Goal: Information Seeking & Learning: Learn about a topic

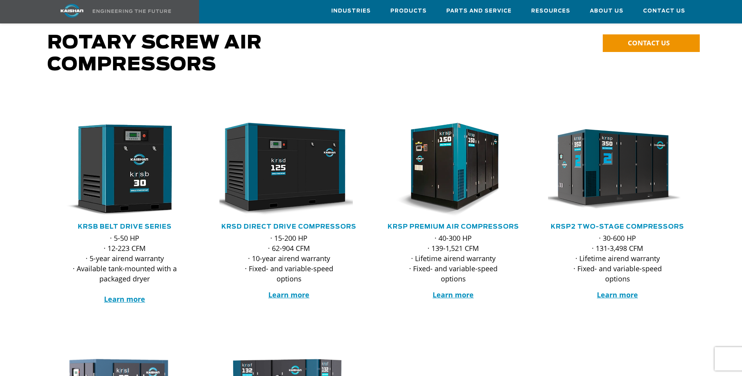
scroll to position [78, 0]
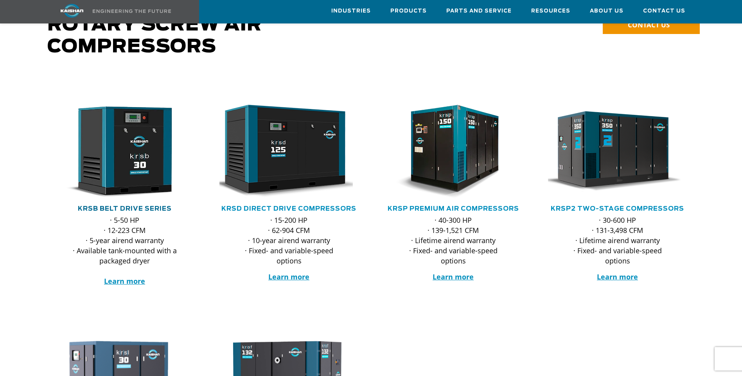
click at [120, 206] on link "KRSB Belt Drive Series" at bounding box center [125, 209] width 94 height 6
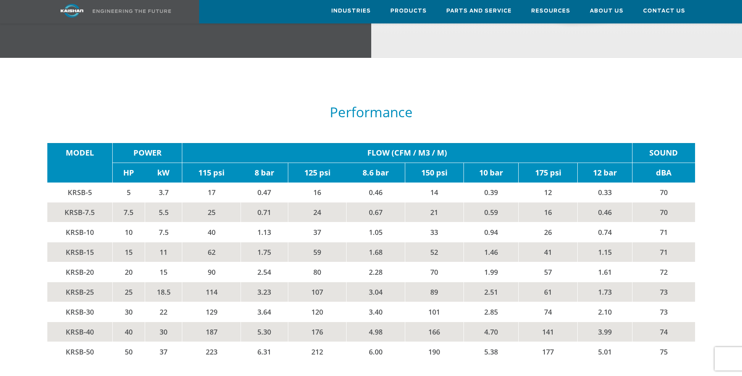
scroll to position [1291, 0]
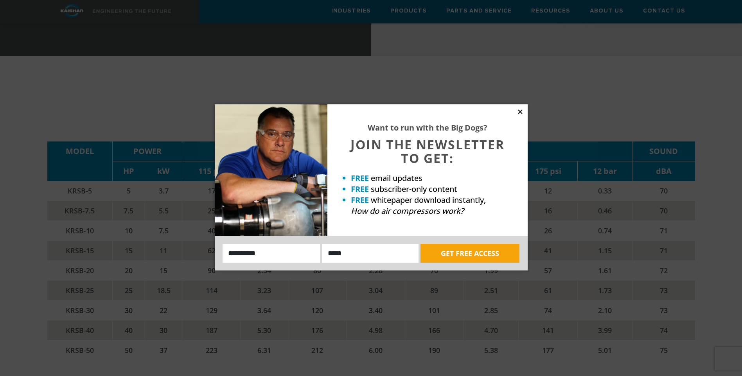
click at [521, 113] on icon at bounding box center [520, 112] width 4 height 4
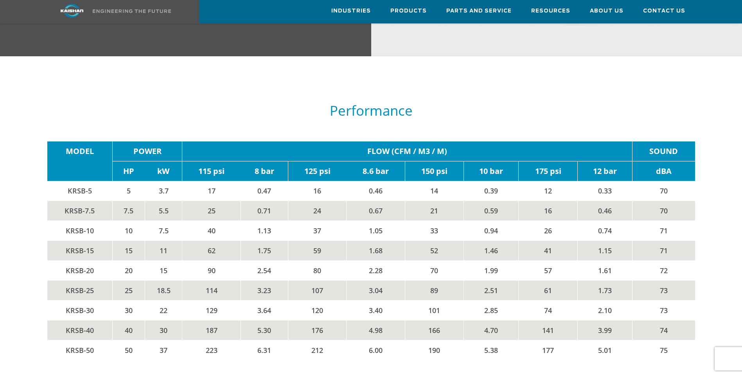
scroll to position [1330, 0]
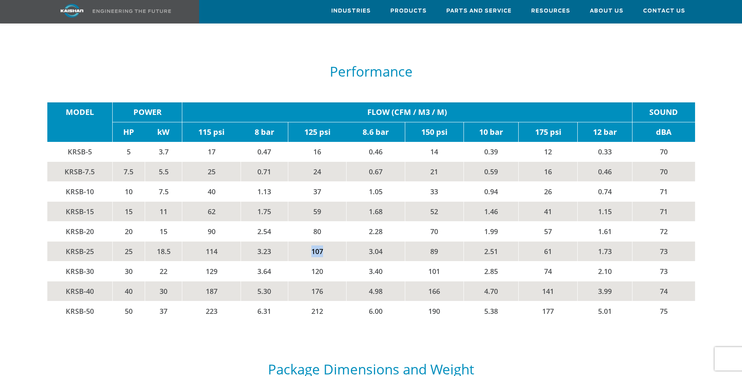
drag, startPoint x: 309, startPoint y: 240, endPoint x: 325, endPoint y: 239, distance: 16.1
click at [325, 242] on td "107" at bounding box center [317, 252] width 59 height 20
drag, startPoint x: 430, startPoint y: 239, endPoint x: 504, endPoint y: 237, distance: 73.9
click at [504, 242] on tr "KRSB-25 25 18.5 114 3.23 107 3.04 89 2.51 61 1.73 73" at bounding box center [371, 252] width 648 height 20
drag, startPoint x: 437, startPoint y: 219, endPoint x: 431, endPoint y: 220, distance: 6.4
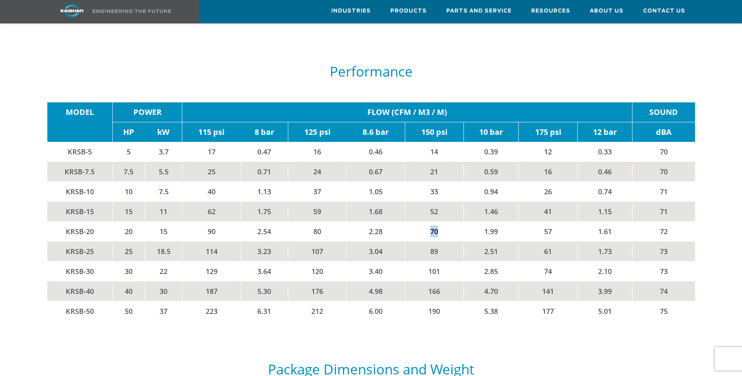
click at [431, 222] on td "70" at bounding box center [434, 232] width 59 height 20
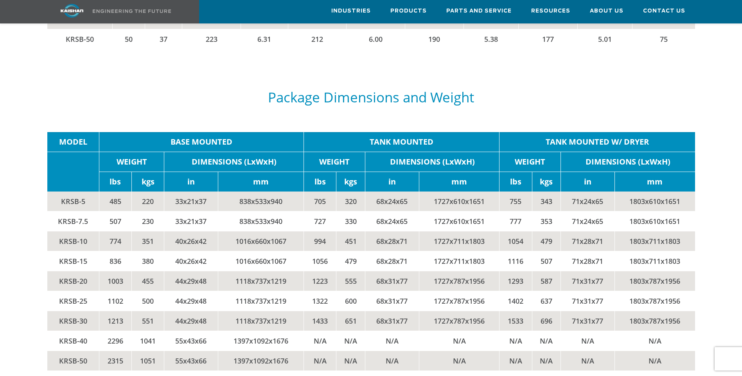
scroll to position [1604, 0]
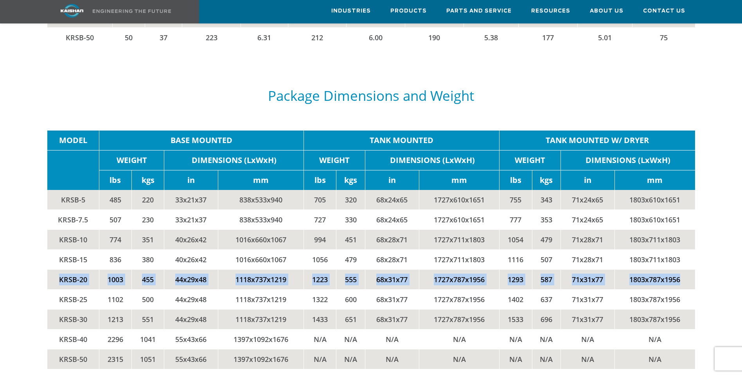
drag, startPoint x: 57, startPoint y: 267, endPoint x: 683, endPoint y: 268, distance: 626.6
click at [683, 270] on tr "KRSB-20 1003 455 44x29x48 1118x737x1219 1223 555 68x31x77 1727x787x1956 1293 58…" at bounding box center [371, 280] width 648 height 20
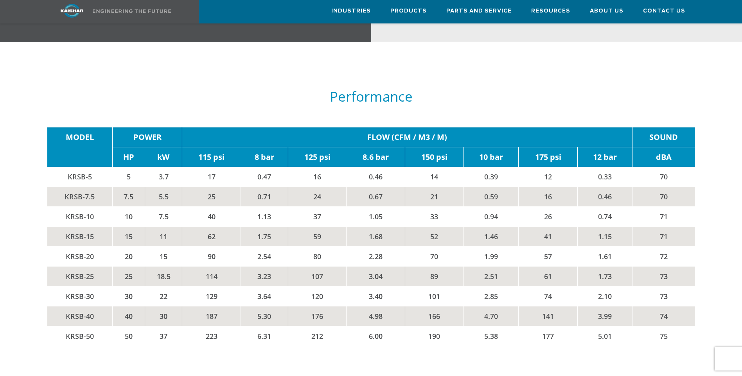
scroll to position [1302, 0]
